Goal: Information Seeking & Learning: Learn about a topic

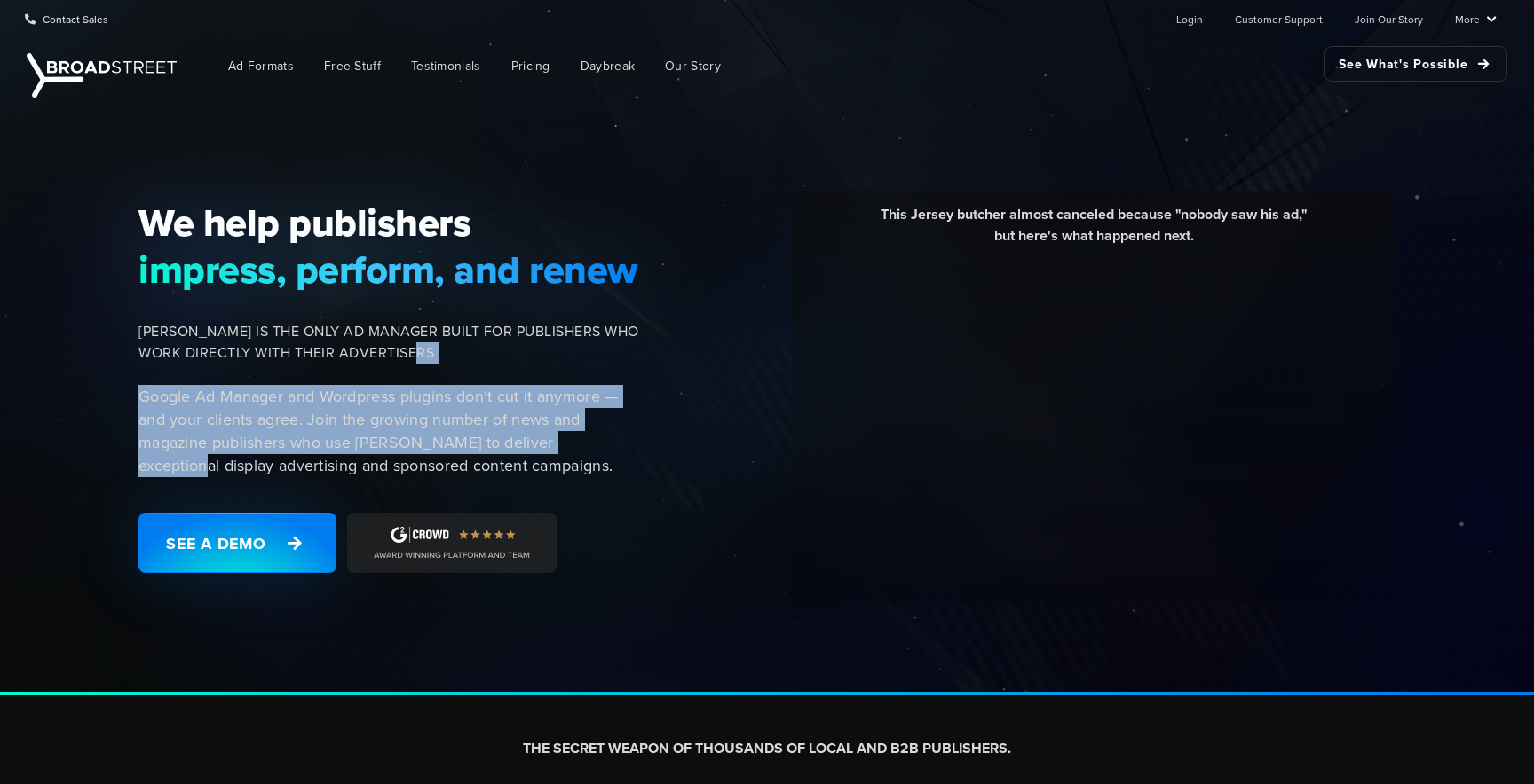
drag, startPoint x: 631, startPoint y: 347, endPoint x: 626, endPoint y: 435, distance: 88.1
click at [626, 435] on div "We help publishers impress, perform, and renew BROADSTREET IS THE ONLY AD MANAG…" at bounding box center [395, 396] width 533 height 394
click at [626, 435] on p "Google Ad Manager and Wordpress plugins don't cut it anymore — and your clients…" at bounding box center [389, 431] width 501 height 92
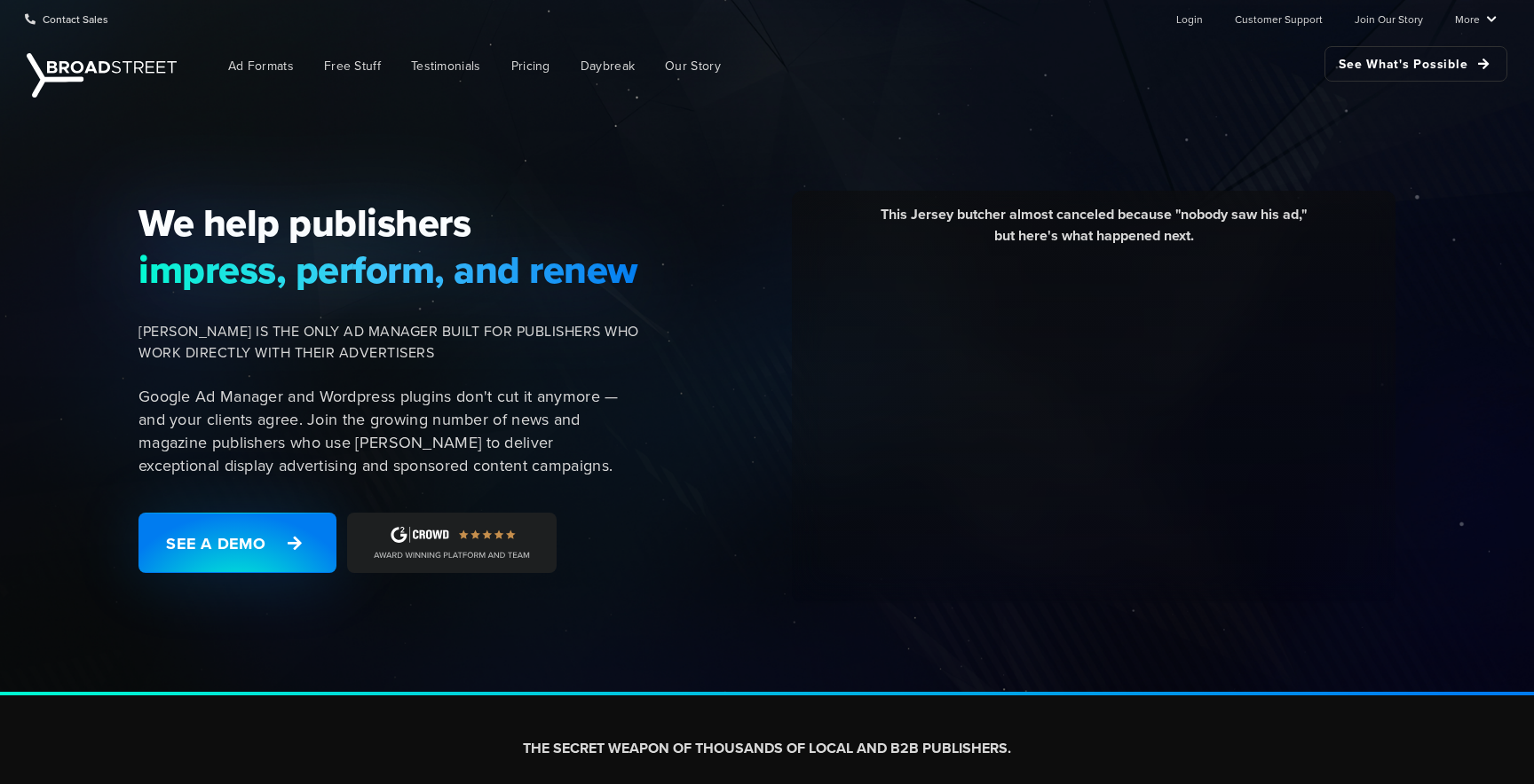
click at [527, 164] on div "We help publishers impress, perform, and renew BROADSTREET IS THE ONLY AD MANAG…" at bounding box center [767, 398] width 1534 height 593
click at [494, 139] on div "We help publishers impress, perform, and renew BROADSTREET IS THE ONLY AD MANAG…" at bounding box center [767, 398] width 1534 height 593
